Goal: Transaction & Acquisition: Book appointment/travel/reservation

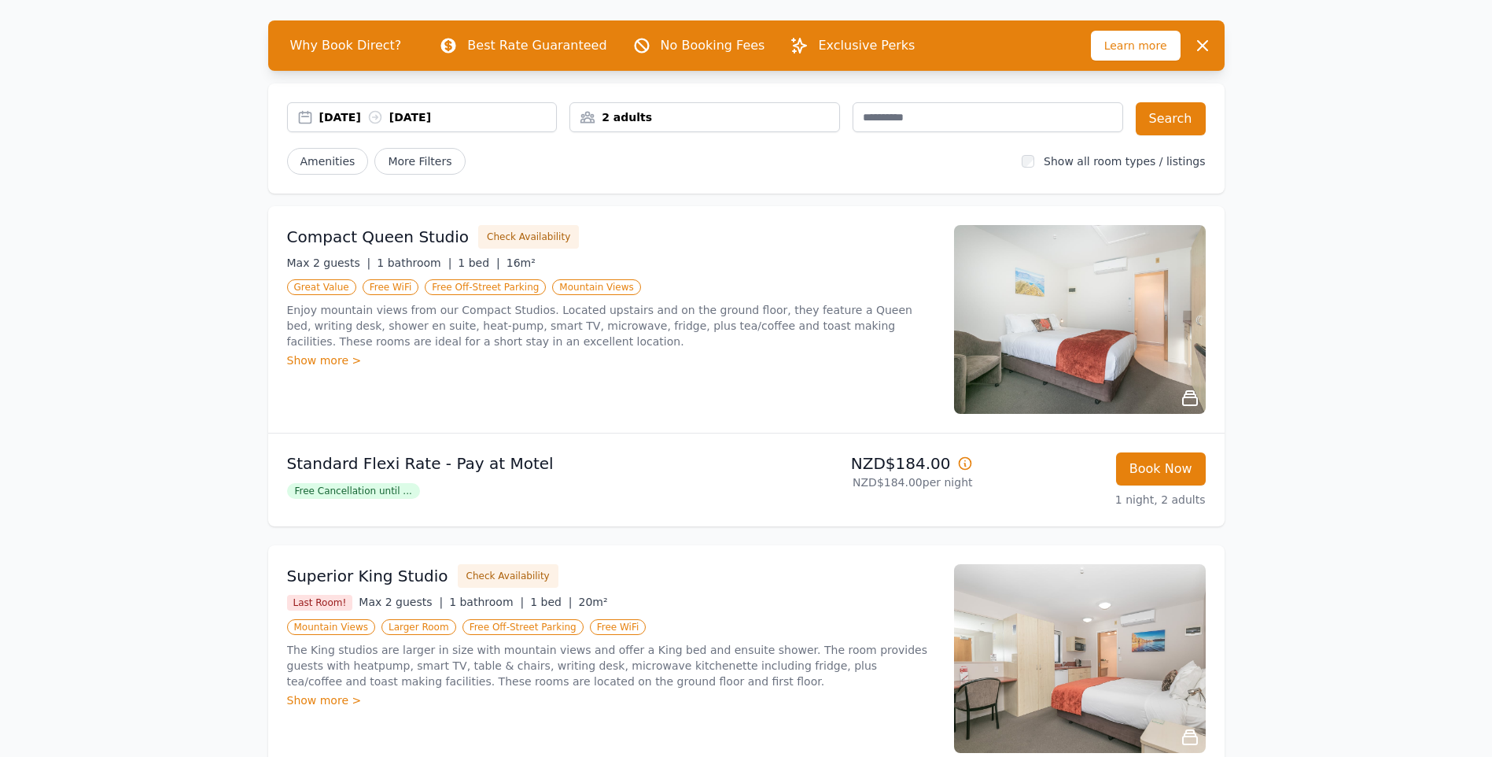
scroll to position [79, 0]
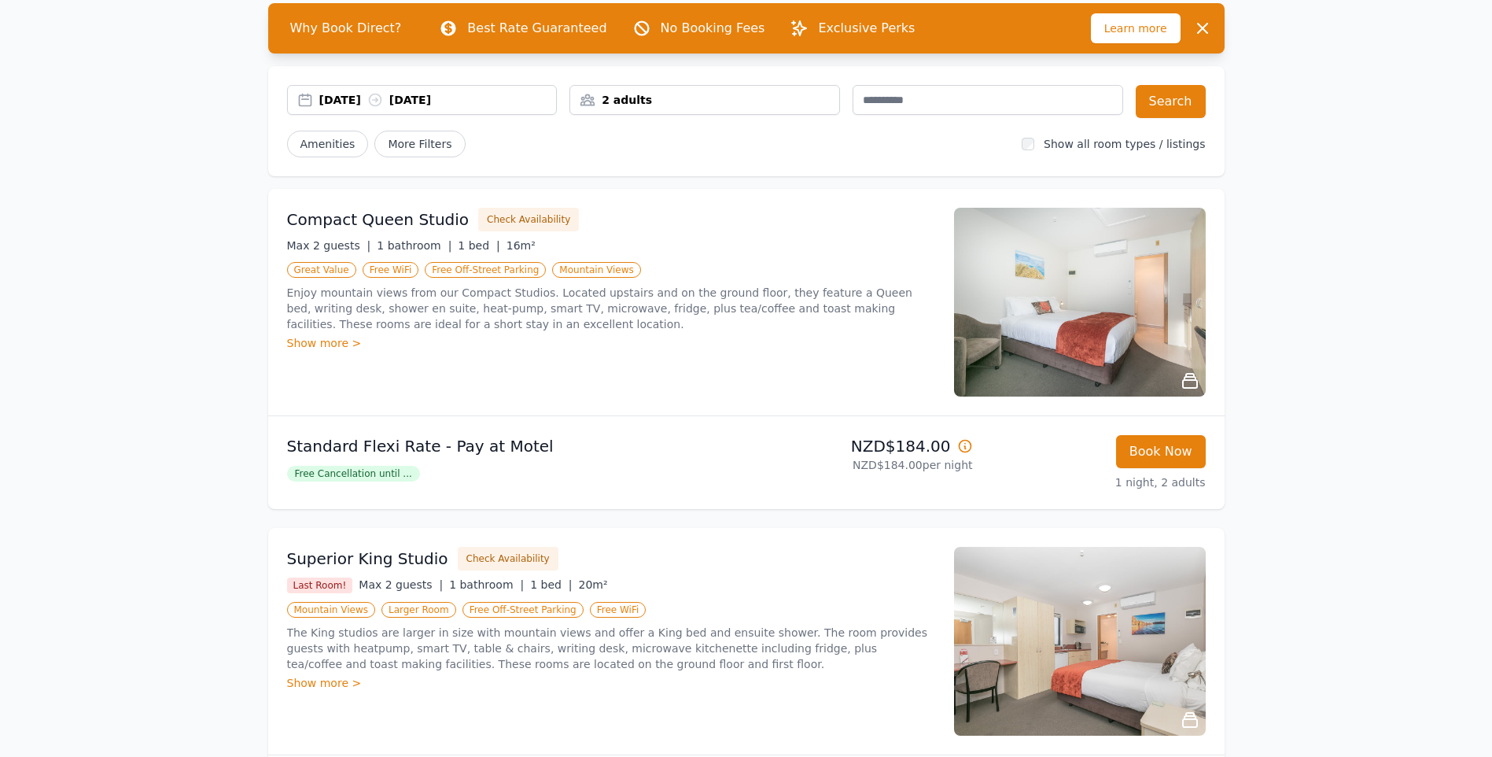
click at [342, 342] on div "Show more >" at bounding box center [611, 343] width 648 height 16
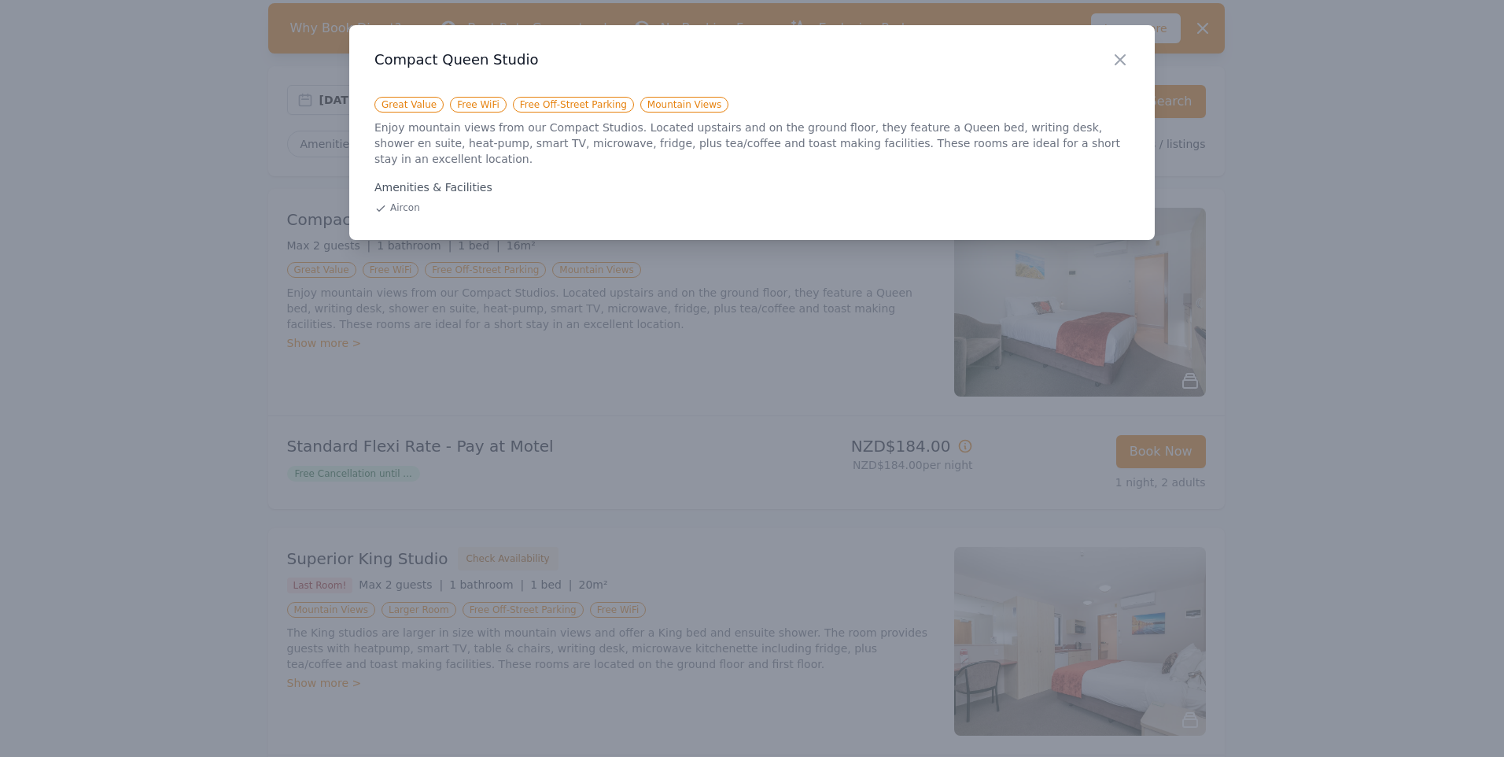
click at [374, 332] on div at bounding box center [752, 378] width 1504 height 757
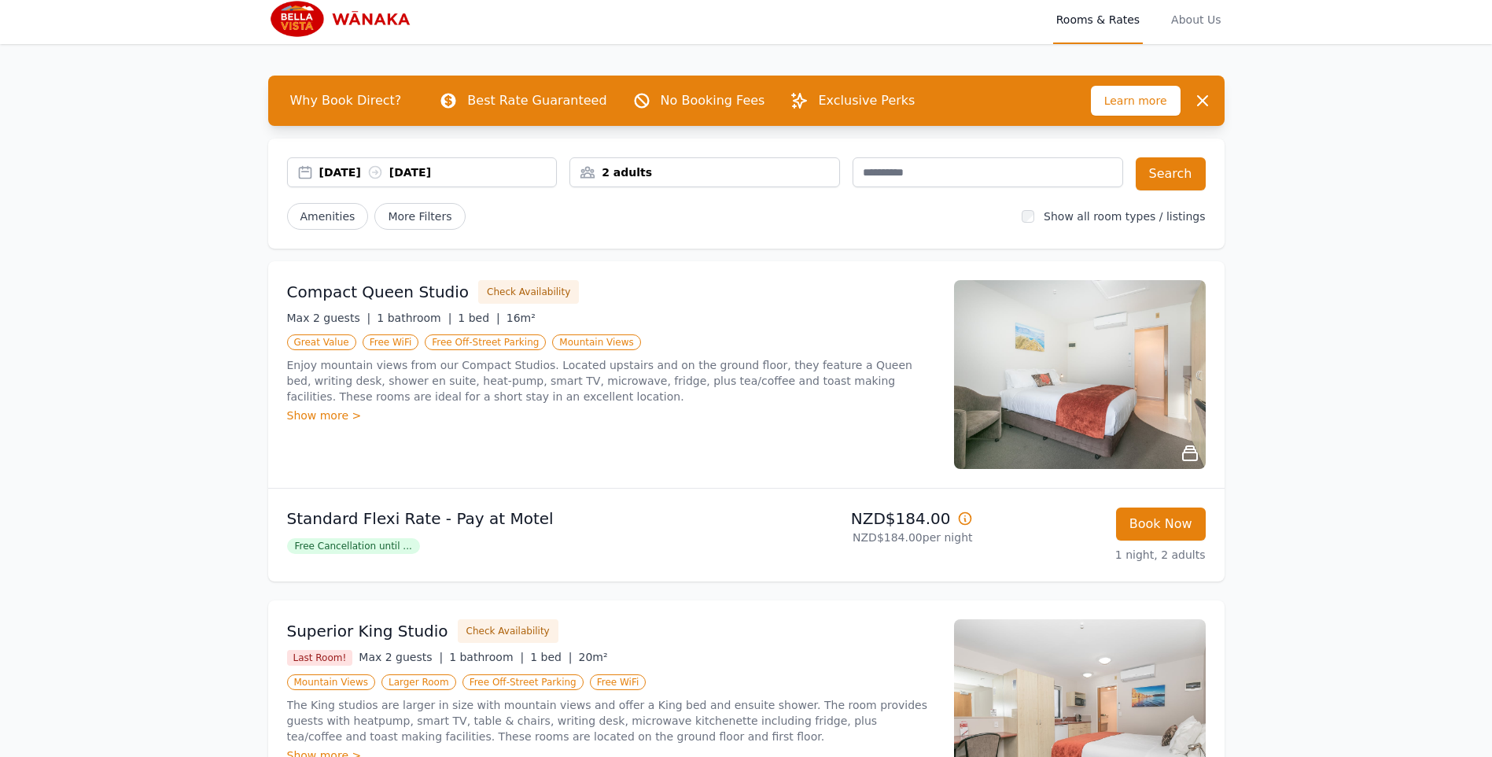
scroll to position [0, 0]
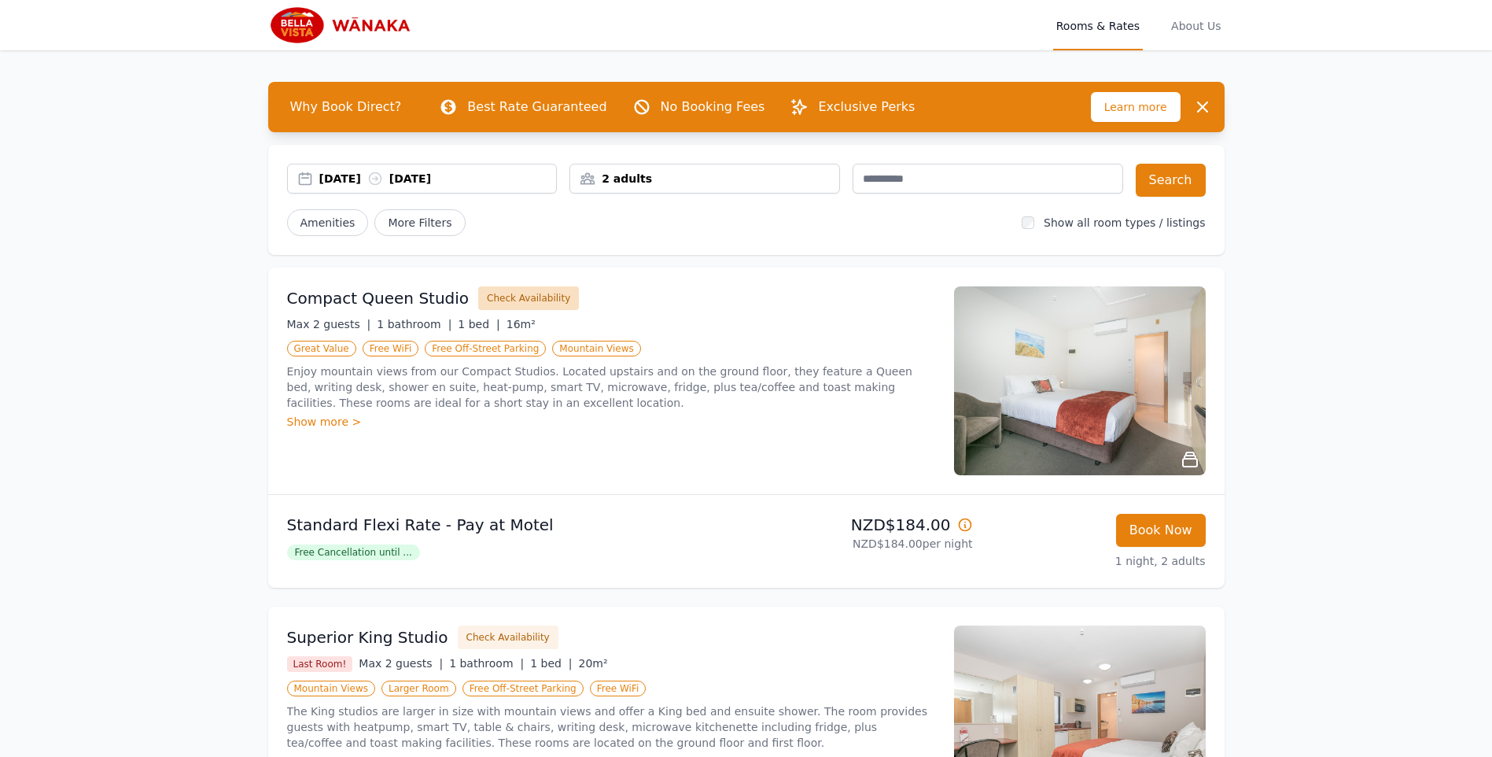
click at [491, 301] on button "Check Availability" at bounding box center [528, 298] width 101 height 24
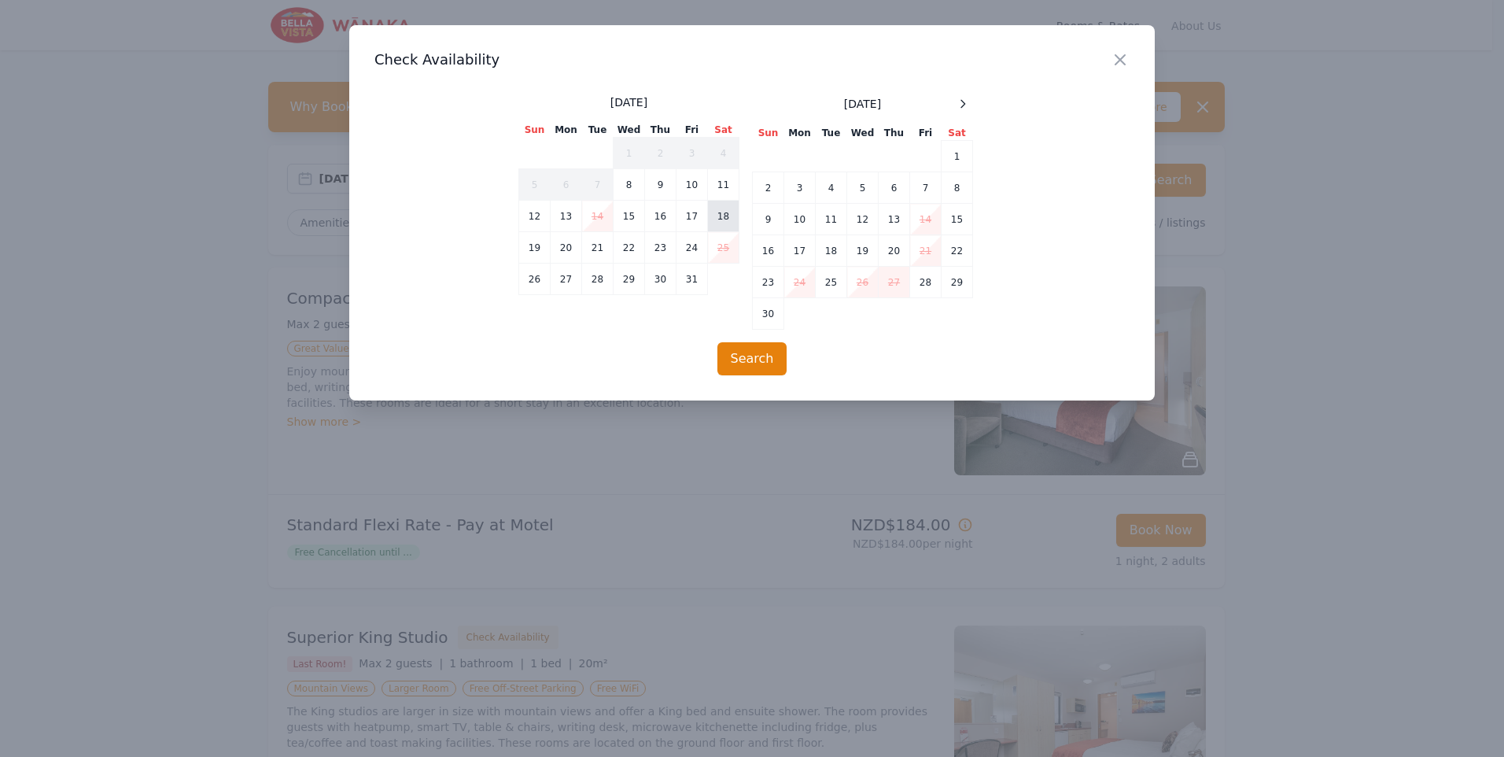
click at [724, 212] on td "18" at bounding box center [723, 216] width 31 height 31
click at [538, 243] on td "19" at bounding box center [534, 247] width 31 height 31
click at [755, 347] on button "Search" at bounding box center [752, 358] width 70 height 33
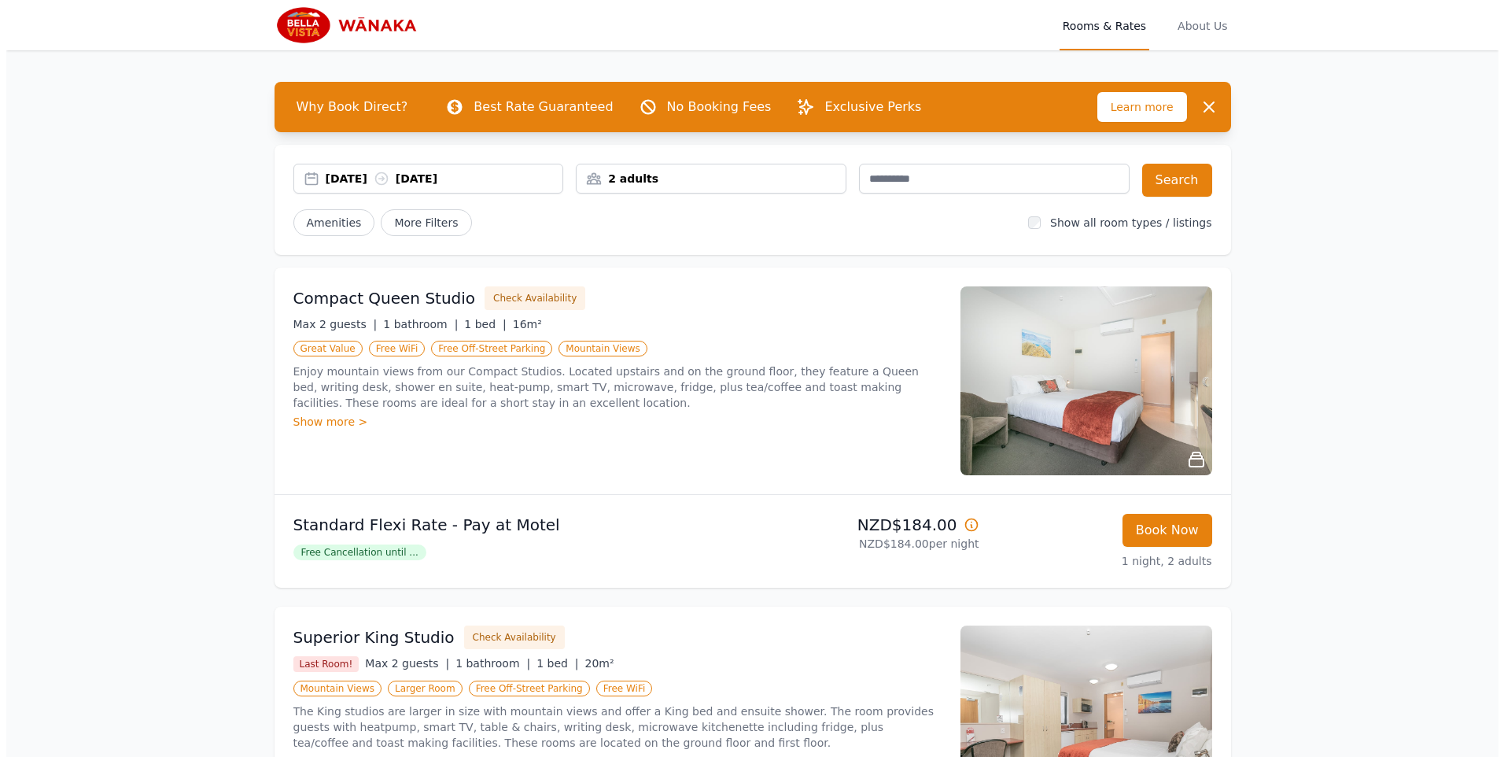
scroll to position [236, 0]
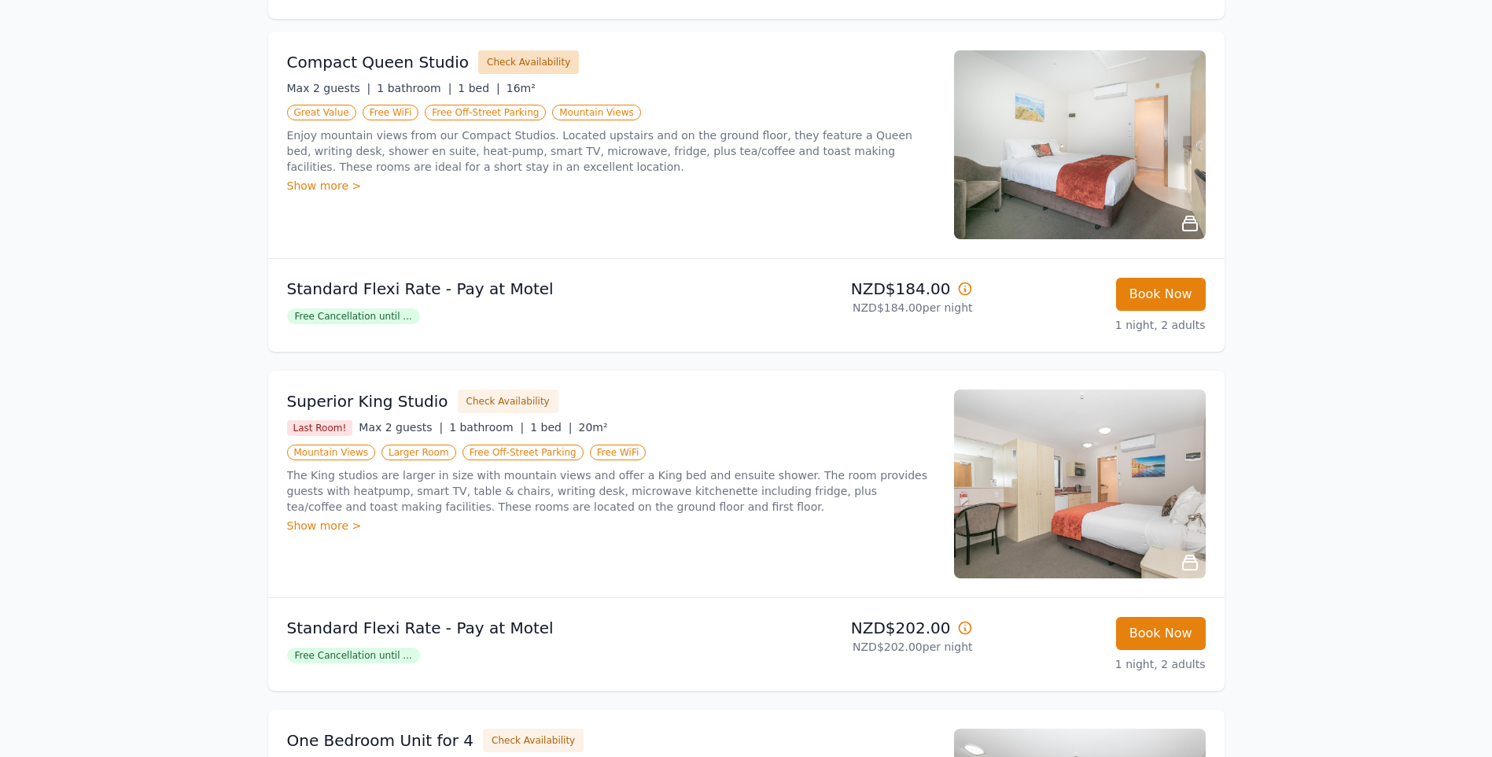
click at [513, 59] on button "Check Availability" at bounding box center [528, 62] width 101 height 24
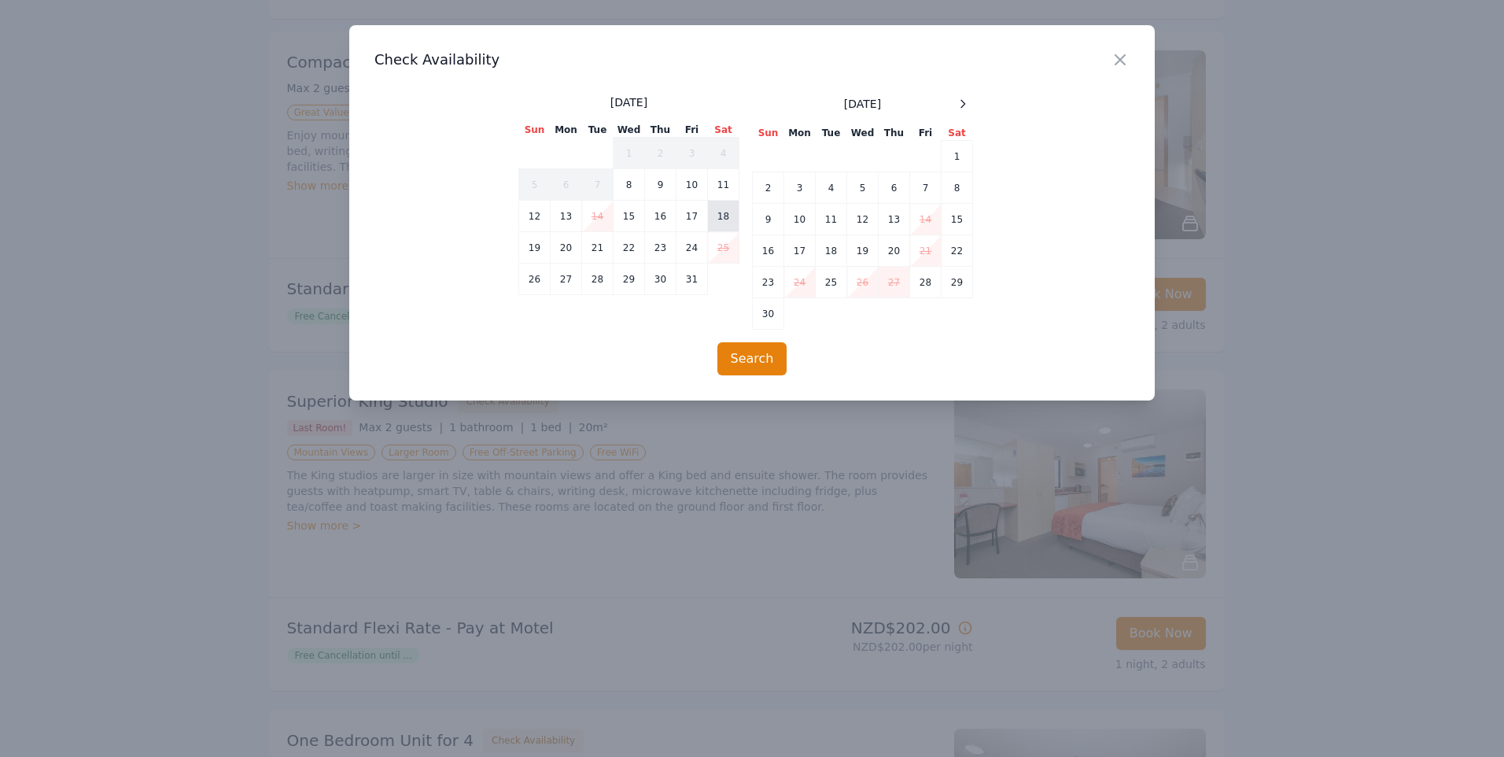
click at [717, 215] on td "18" at bounding box center [723, 216] width 31 height 31
click at [532, 247] on td "19" at bounding box center [534, 247] width 31 height 31
click at [749, 345] on button "Search" at bounding box center [752, 358] width 70 height 33
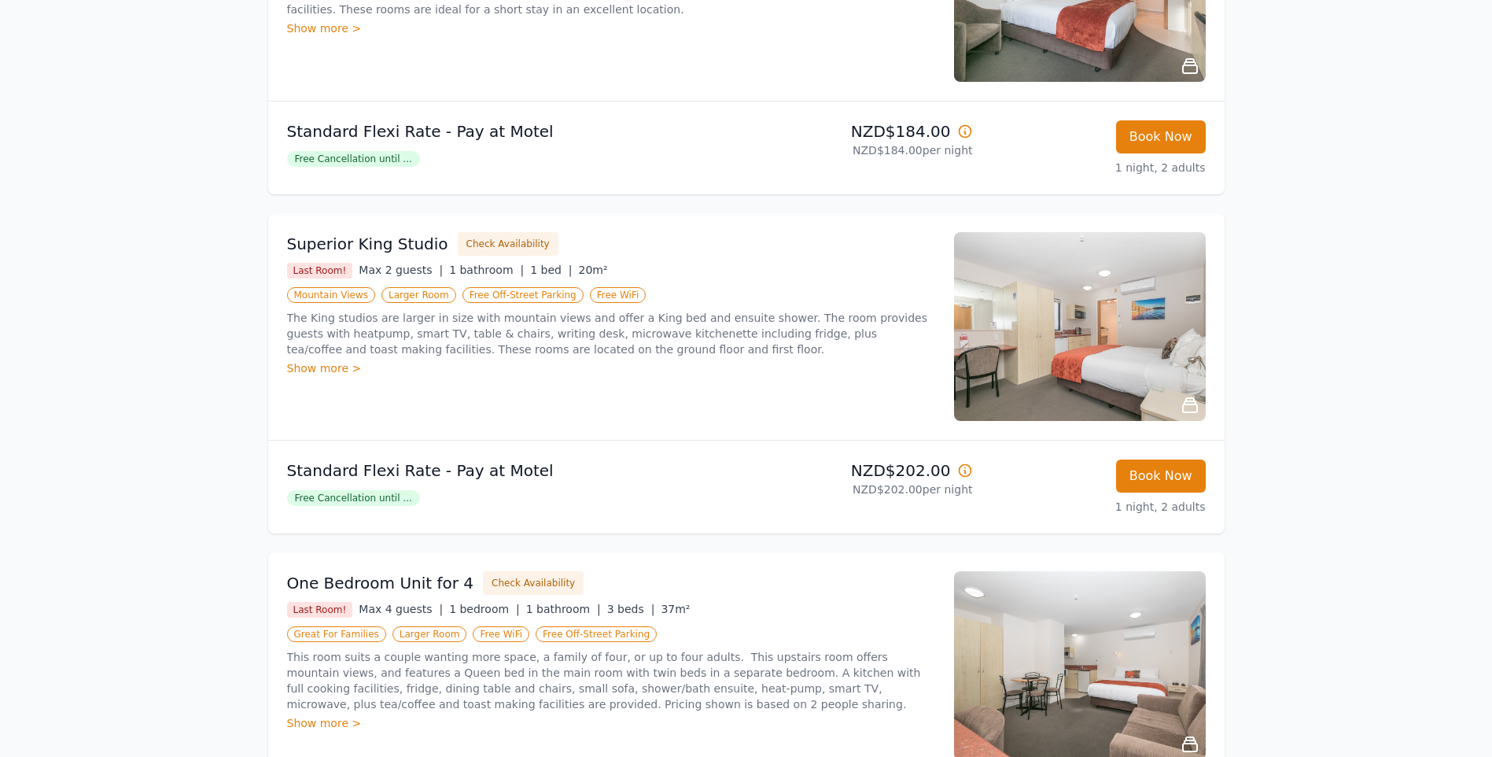
scroll to position [315, 0]
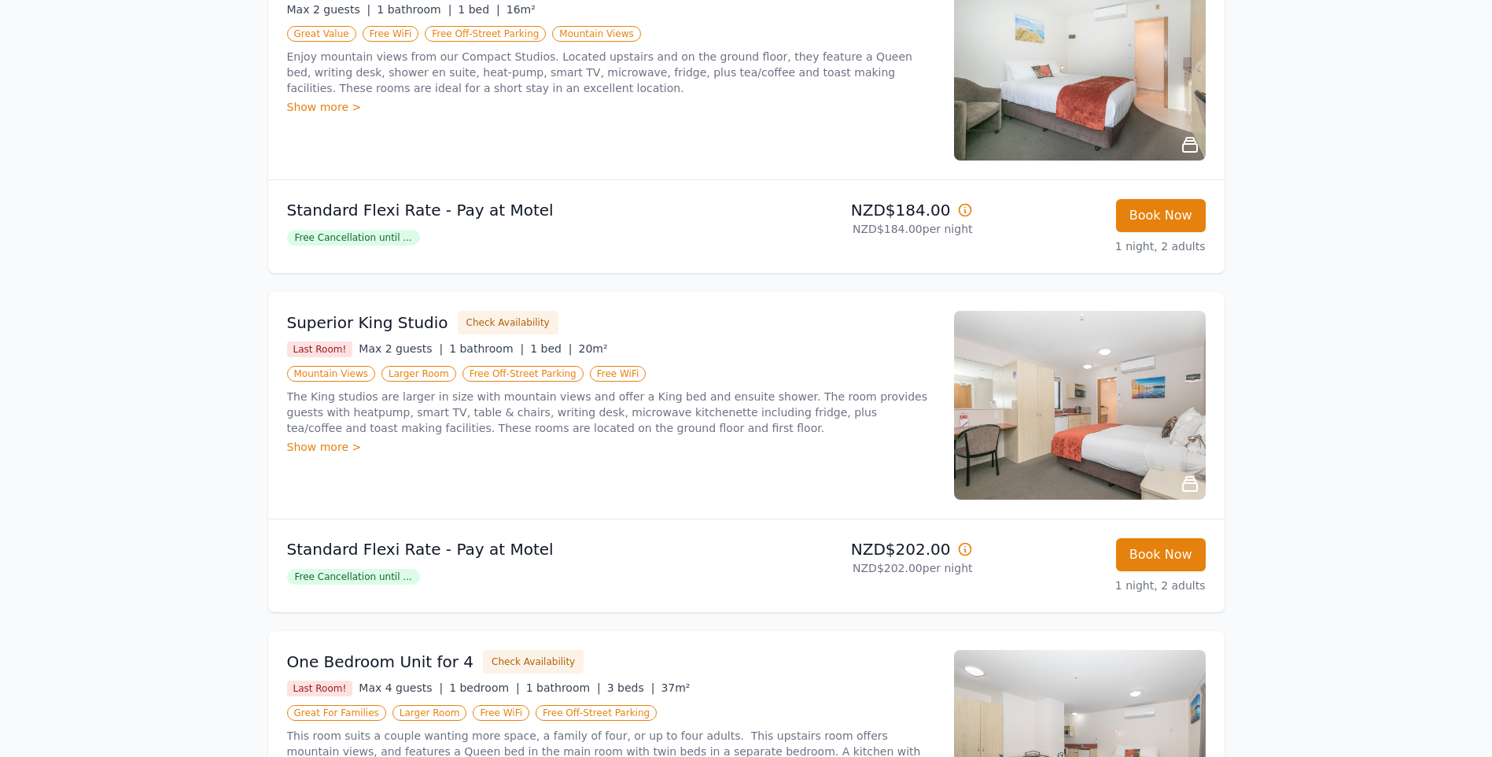
click at [368, 238] on span "Free Cancellation until ..." at bounding box center [353, 238] width 133 height 16
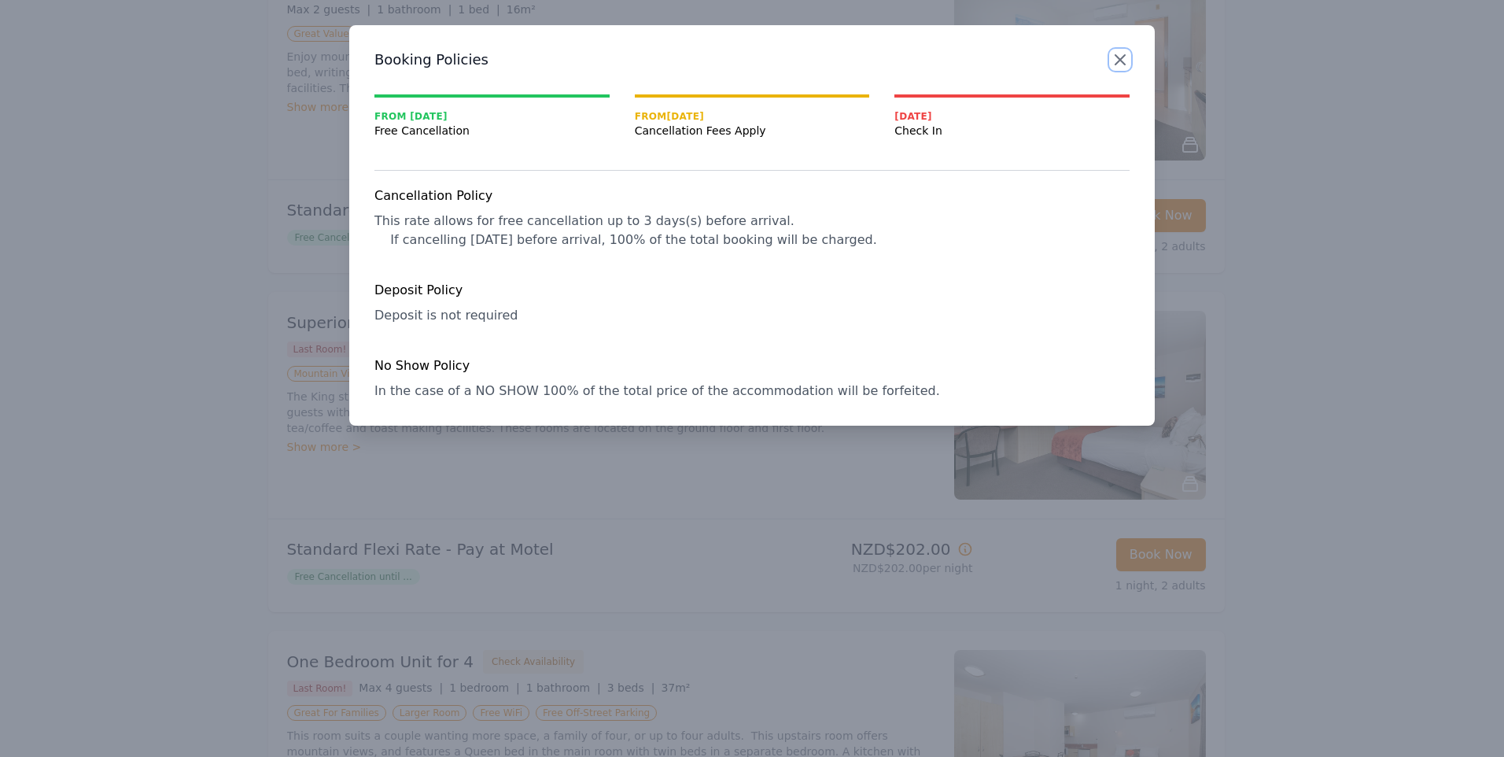
click at [1121, 61] on icon "button" at bounding box center [1119, 59] width 9 height 9
